Goal: Communication & Community: Connect with others

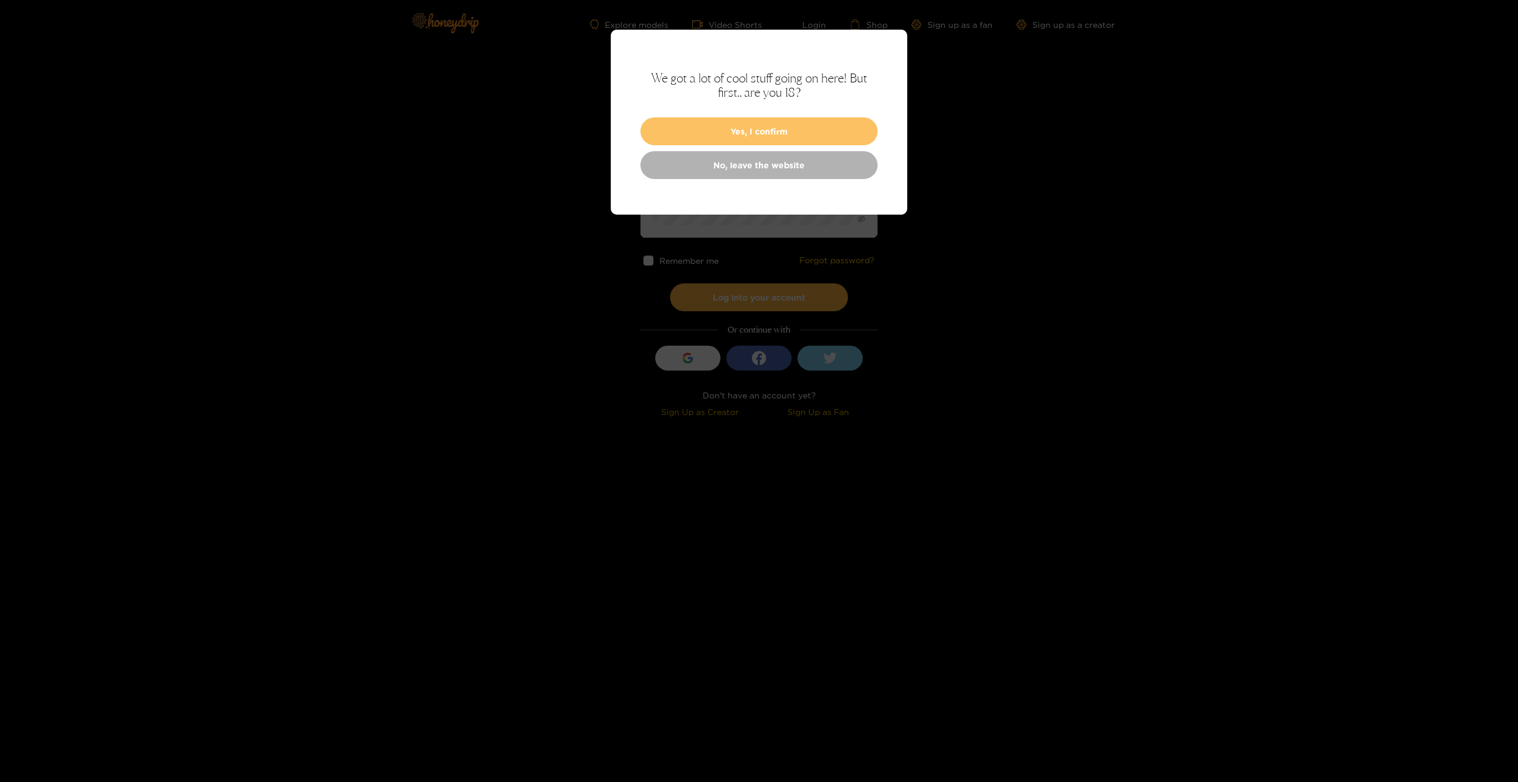
click at [814, 132] on button "Yes, I confirm" at bounding box center [758, 131] width 237 height 28
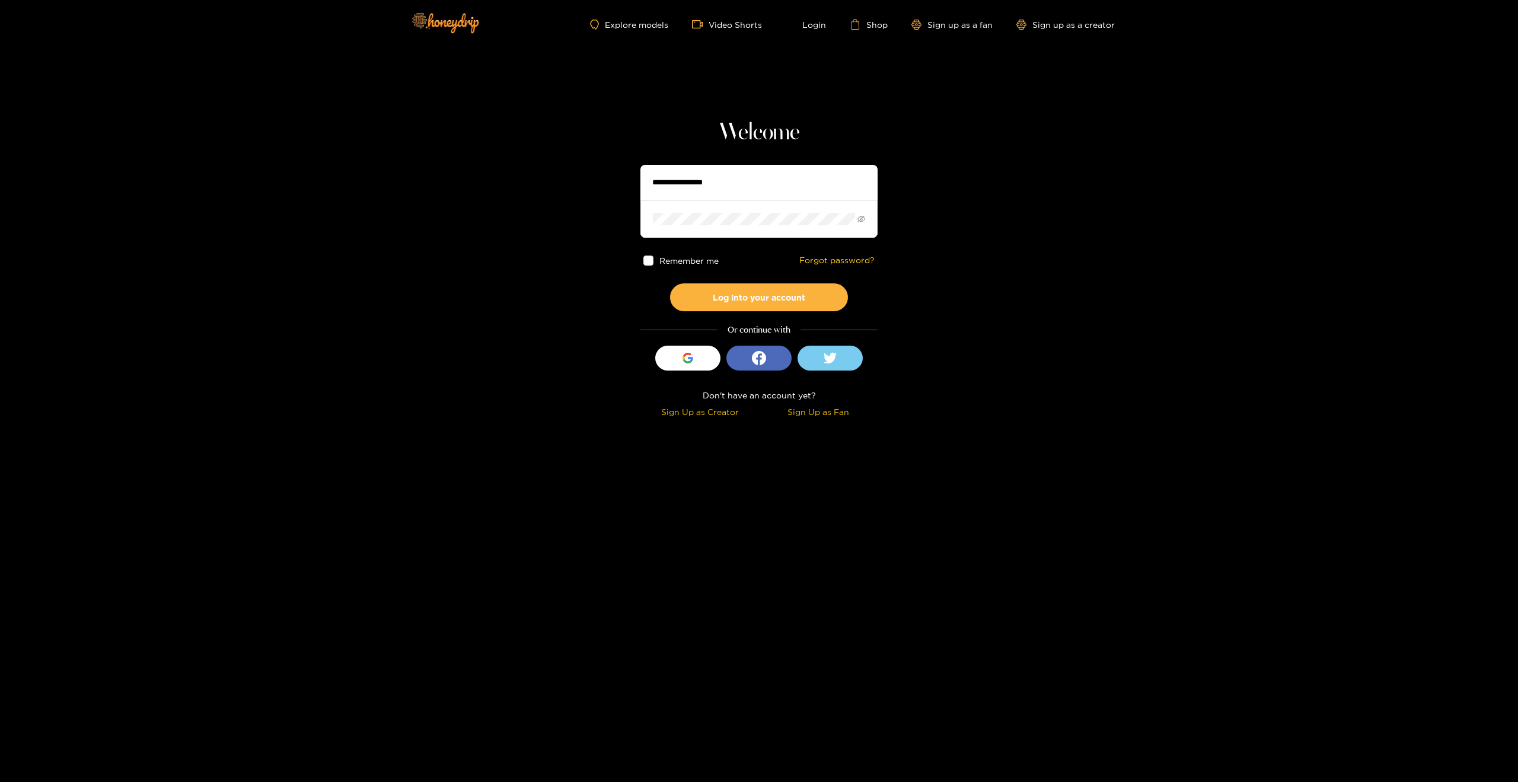
click at [723, 187] on input "text" at bounding box center [758, 183] width 237 height 36
type input "**********"
click at [670, 283] on button "Log into your account" at bounding box center [759, 297] width 178 height 28
click at [698, 359] on div "button" at bounding box center [687, 358] width 23 height 23
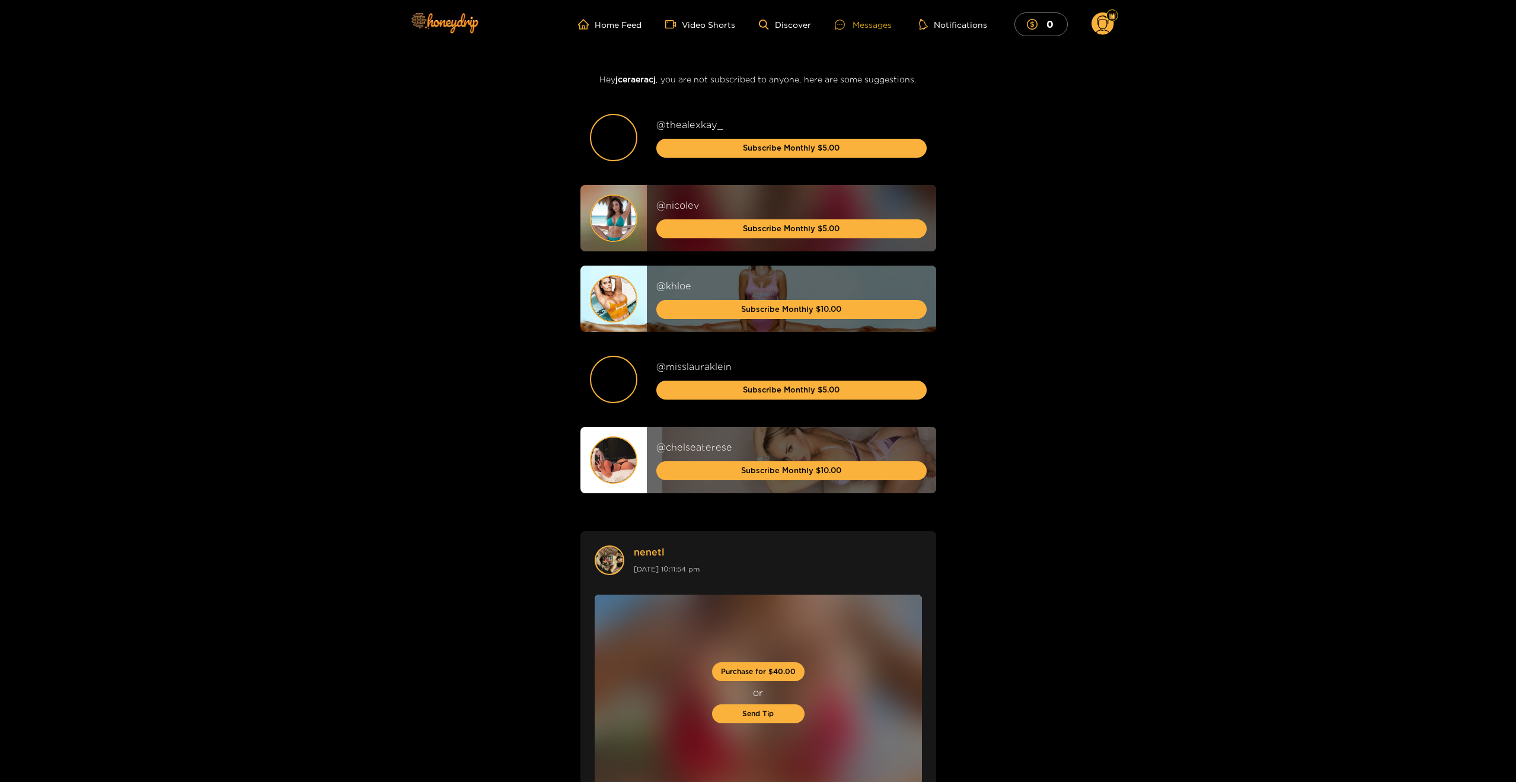
click at [848, 24] on div at bounding box center [844, 25] width 18 height 10
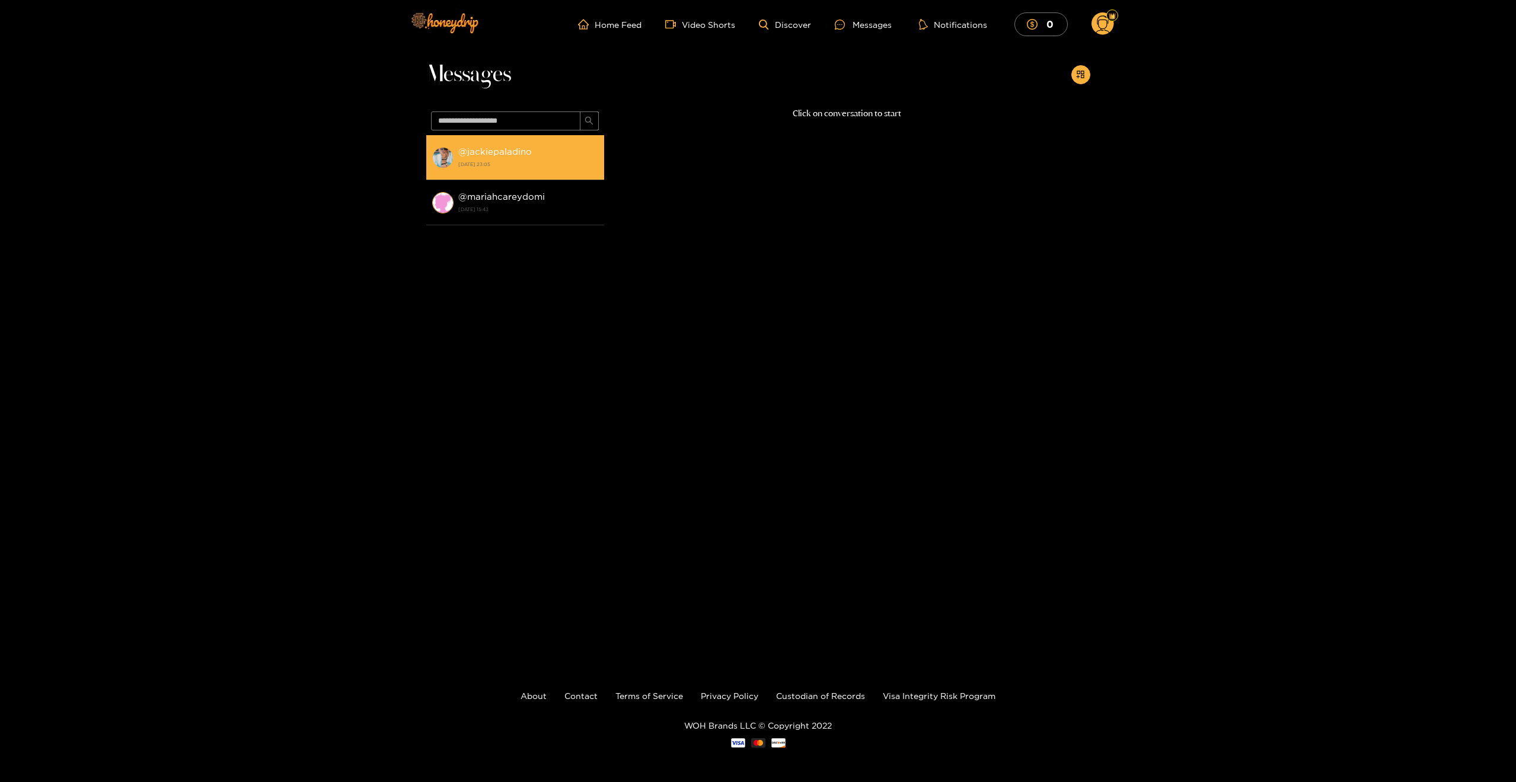
click at [541, 162] on strong "[DATE] 23:05" at bounding box center [528, 164] width 140 height 11
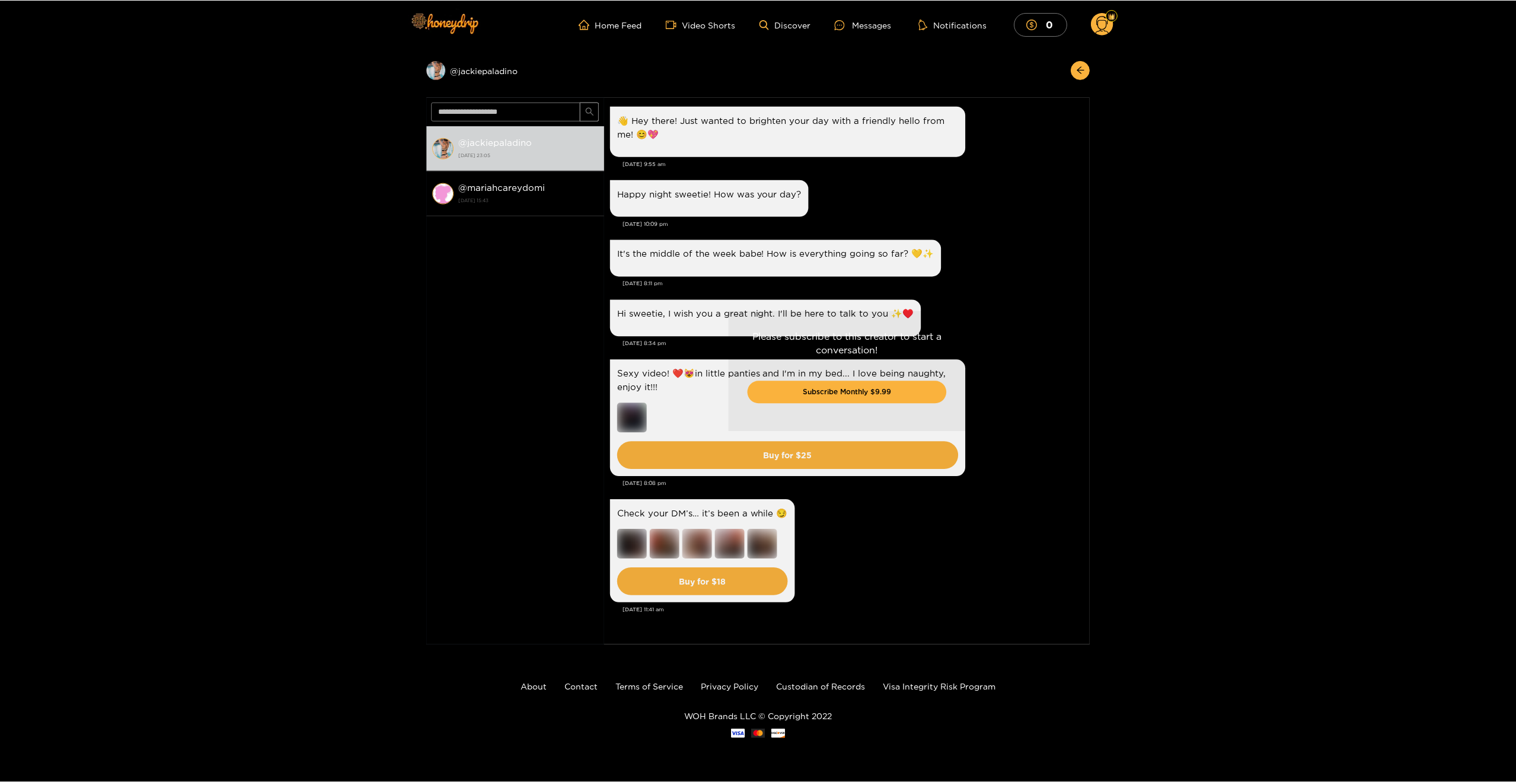
scroll to position [2507, 0]
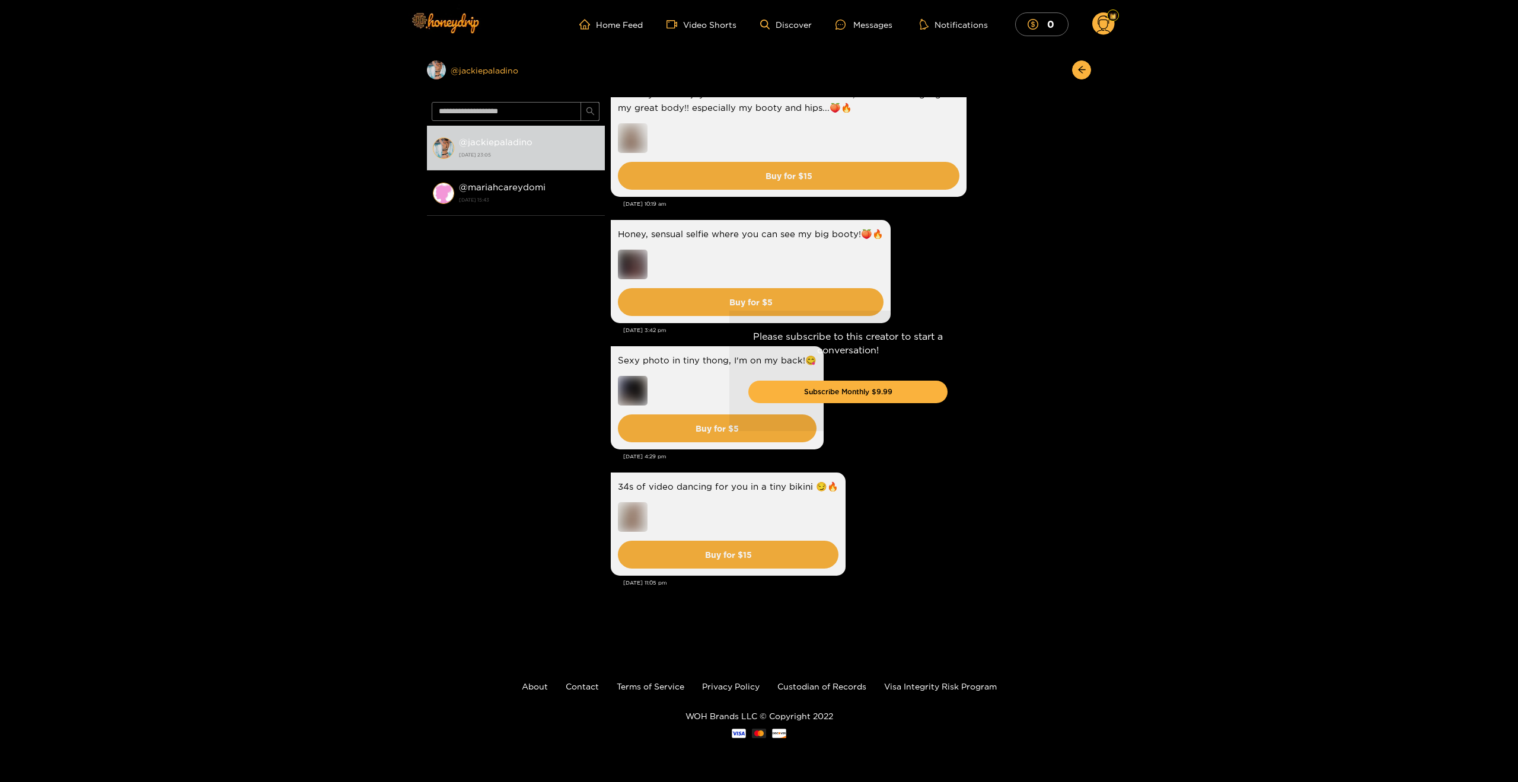
click at [467, 66] on div "Preview @ jackiepaladino" at bounding box center [516, 69] width 178 height 19
